Goal: Navigation & Orientation: Find specific page/section

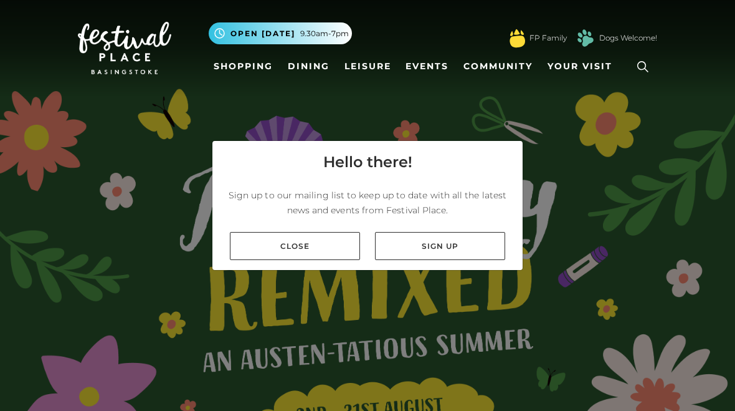
click at [596, 222] on div "Hello there! Sign up to our mailing list to keep up to date with all the latest…" at bounding box center [367, 205] width 735 height 411
click at [305, 243] on link "Close" at bounding box center [295, 246] width 130 height 28
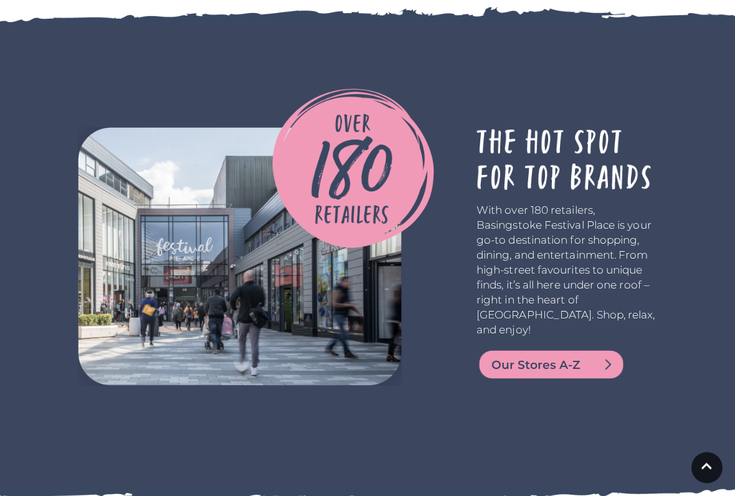
scroll to position [2158, 0]
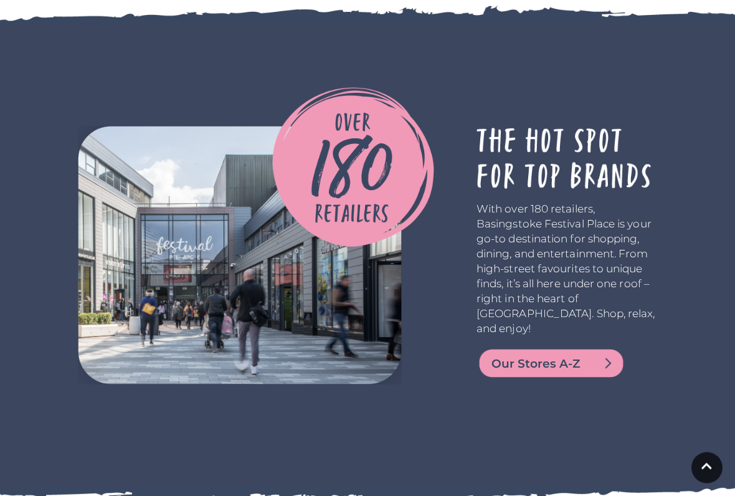
click at [590, 349] on img at bounding box center [552, 364] width 150 height 30
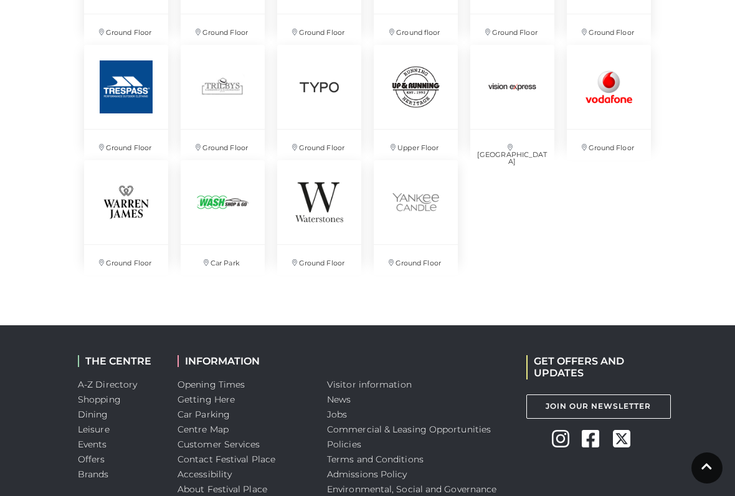
scroll to position [2892, 0]
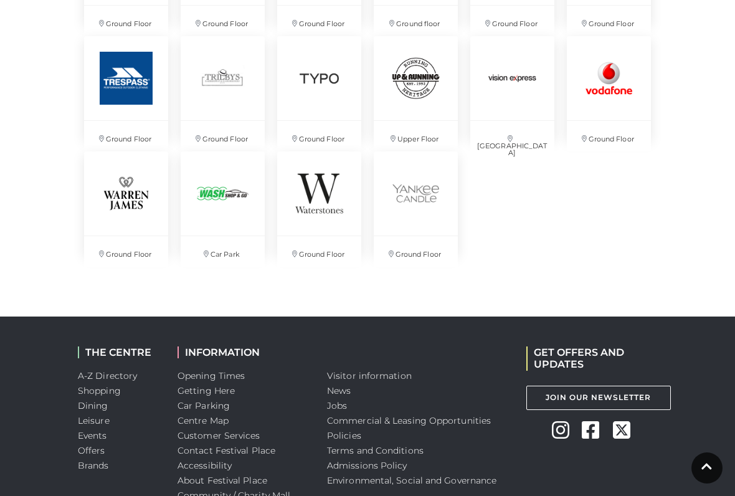
click at [92, 403] on link "Dining" at bounding box center [93, 405] width 31 height 11
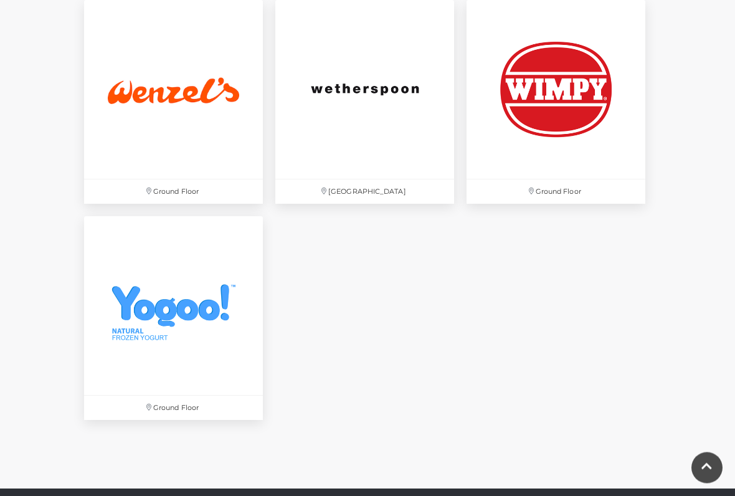
scroll to position [3639, 0]
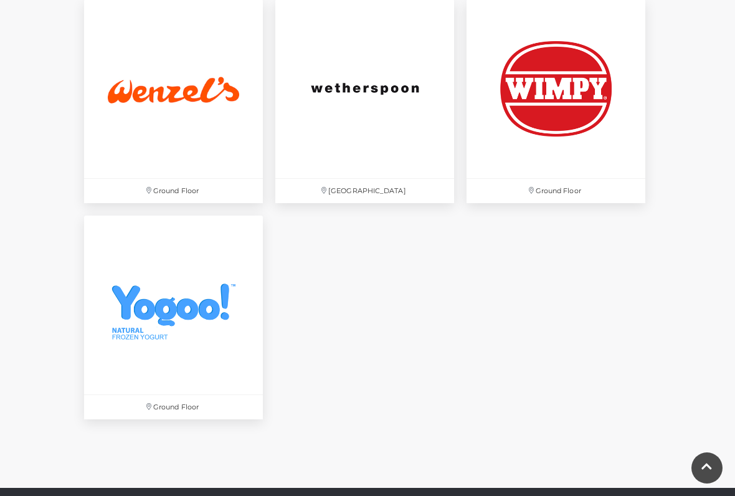
click at [700, 410] on link at bounding box center [707, 467] width 31 height 31
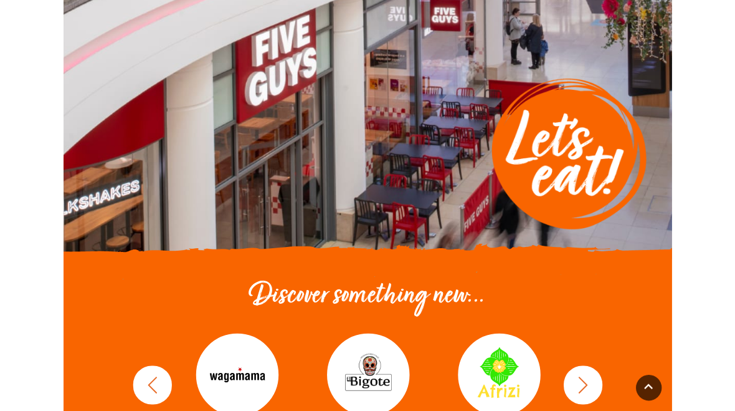
scroll to position [0, 0]
